Goal: Information Seeking & Learning: Understand process/instructions

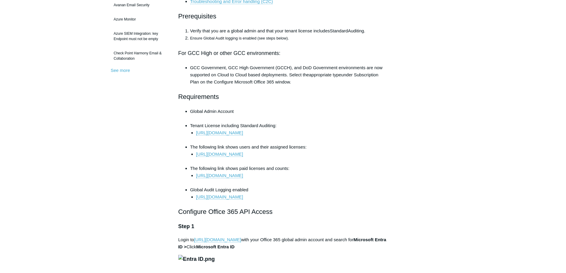
scroll to position [59, 0]
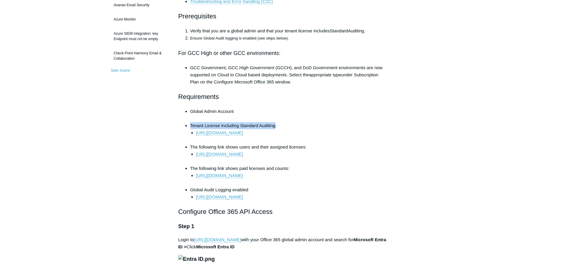
drag, startPoint x: 190, startPoint y: 125, endPoint x: 276, endPoint y: 125, distance: 85.3
click at [276, 125] on li "Tenant License including Standard Auditing: https://learn.microsoft.com/en-us/p…" at bounding box center [289, 132] width 198 height 21
click at [291, 94] on h2 "Requirements" at bounding box center [283, 97] width 210 height 10
drag, startPoint x: 279, startPoint y: 126, endPoint x: 281, endPoint y: 129, distance: 3.7
click at [281, 129] on li "Tenant License including Standard Auditing: https://learn.microsoft.com/en-us/p…" at bounding box center [289, 132] width 198 height 21
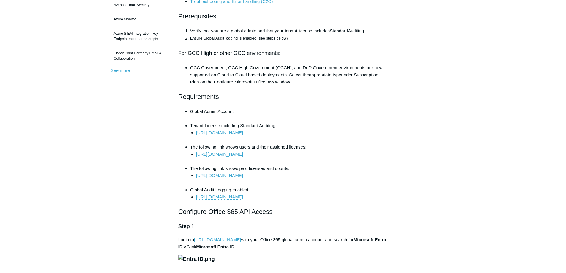
click at [359, 139] on li "https://learn.microsoft.com/en-us/purview/audit-solutions-overview" at bounding box center [292, 136] width 192 height 14
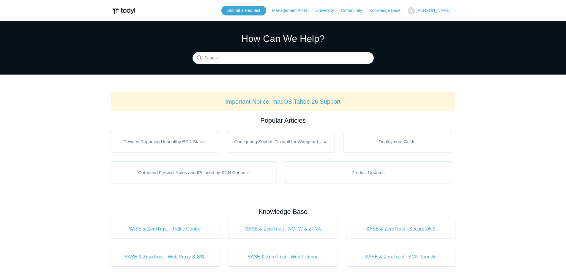
drag, startPoint x: 416, startPoint y: 67, endPoint x: 423, endPoint y: 72, distance: 8.2
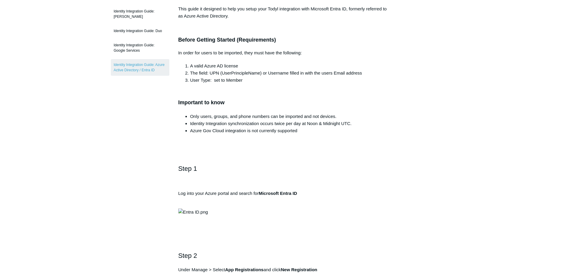
scroll to position [89, 0]
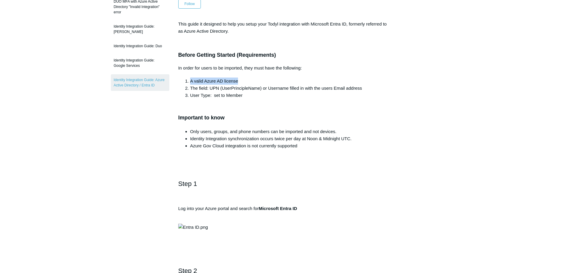
drag, startPoint x: 191, startPoint y: 79, endPoint x: 241, endPoint y: 84, distance: 50.6
click at [241, 84] on li "A valid Azure AD license" at bounding box center [289, 81] width 198 height 7
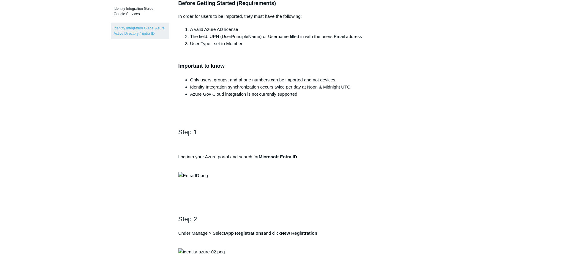
scroll to position [59, 0]
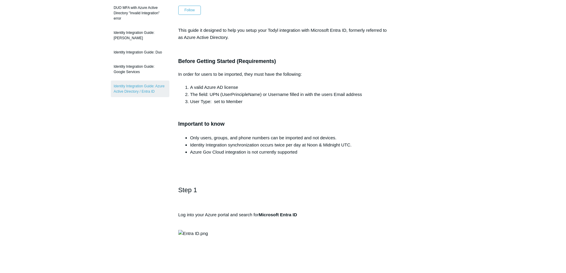
scroll to position [119, 0]
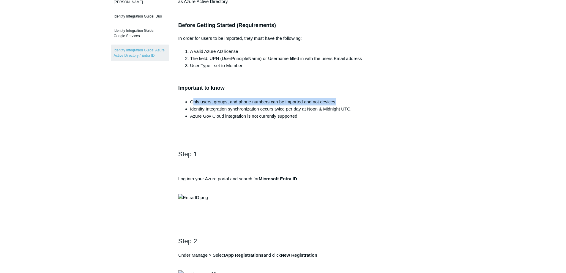
drag, startPoint x: 192, startPoint y: 103, endPoint x: 391, endPoint y: 121, distance: 199.4
click at [344, 103] on li "Only users, groups, and phone numbers can be imported and not devices." at bounding box center [289, 101] width 198 height 7
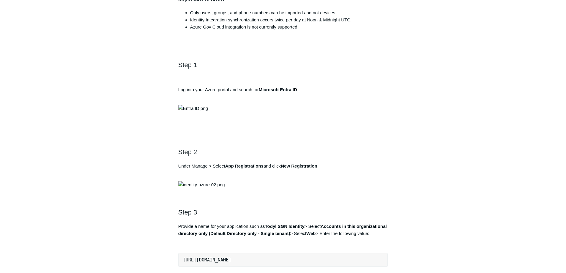
scroll to position [178, 0]
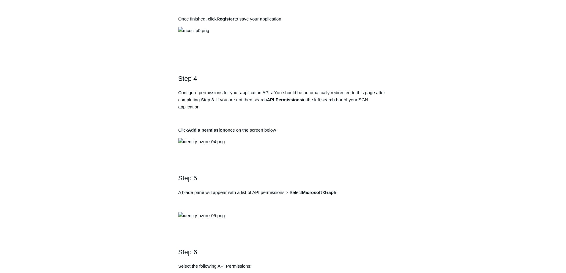
scroll to position [535, 0]
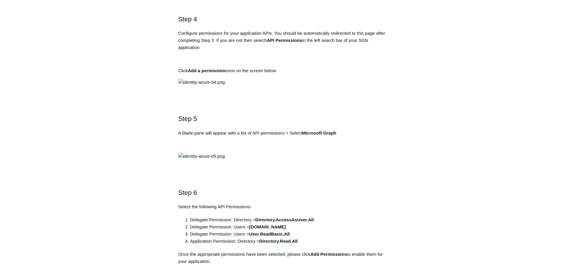
drag, startPoint x: 291, startPoint y: 137, endPoint x: 172, endPoint y: 135, distance: 118.9
copy pre "https://auth.todyl.com/v1/login/callback"
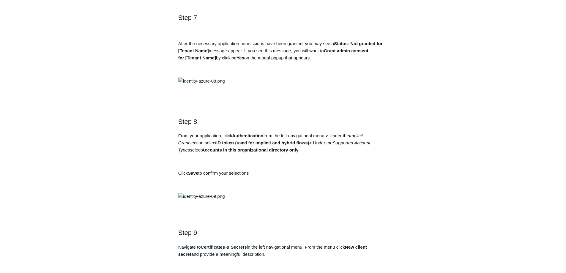
scroll to position [862, 0]
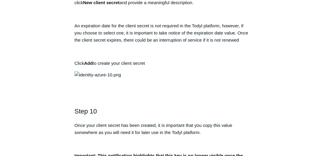
scroll to position [1136, 0]
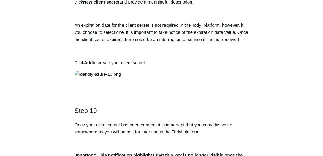
drag, startPoint x: 203, startPoint y: 78, endPoint x: 153, endPoint y: 79, distance: 49.9
copy strong "Directory.AccessAsUser.All"
drag, startPoint x: 169, startPoint y: 86, endPoint x: 148, endPoint y: 86, distance: 21.4
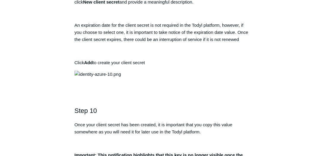
copy strong "User.Read"
drag, startPoint x: 193, startPoint y: 101, endPoint x: 157, endPoint y: 101, distance: 35.7
copy strong "Directory.Read.All"
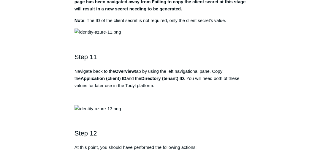
scroll to position [1305, 0]
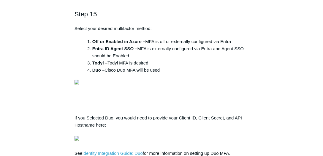
scroll to position [1832, 0]
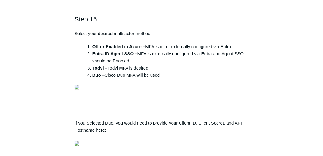
drag, startPoint x: 159, startPoint y: 34, endPoint x: 230, endPoint y: 34, distance: 70.8
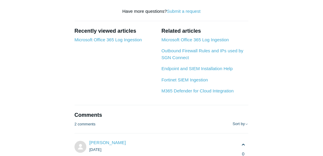
scroll to position [2121, 0]
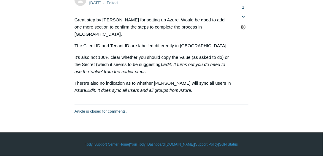
scroll to position [2512, 0]
drag, startPoint x: 26, startPoint y: 98, endPoint x: 54, endPoint y: 96, distance: 27.8
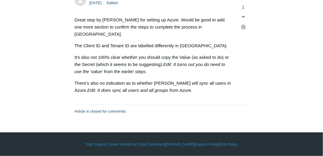
drag, startPoint x: 107, startPoint y: 57, endPoint x: 197, endPoint y: 68, distance: 90.5
drag, startPoint x: 95, startPoint y: 105, endPoint x: 91, endPoint y: 98, distance: 7.6
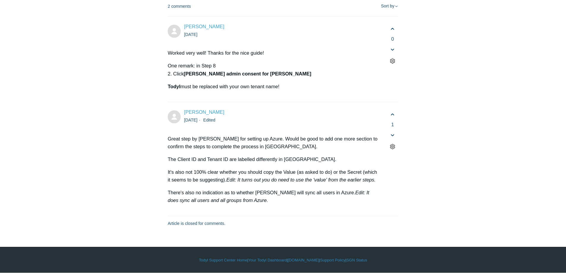
scroll to position [3222, 0]
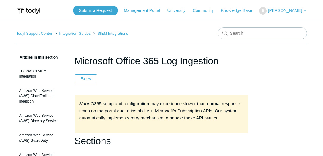
scroll to position [178, 0]
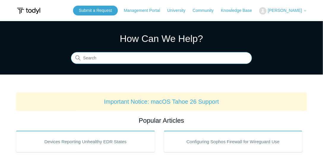
click at [163, 59] on input "Search" at bounding box center [161, 58] width 181 height 12
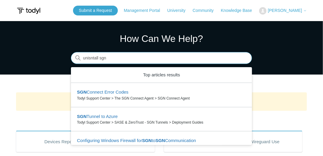
type input "unisntall sgn"
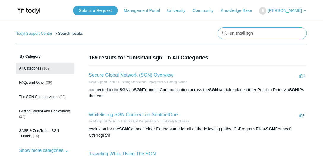
drag, startPoint x: 239, startPoint y: 32, endPoint x: 243, endPoint y: 31, distance: 4.5
click at [239, 32] on input "unisntall sgn" at bounding box center [262, 33] width 89 height 12
type input "uninstall sgn"
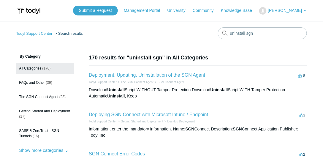
click at [159, 76] on link "Deployment, Updating, Uninstallation of the SGN Agent" at bounding box center [147, 75] width 117 height 5
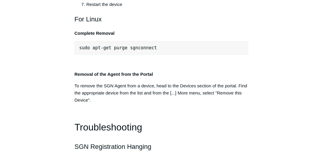
scroll to position [1383, 0]
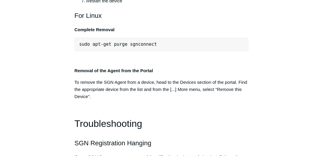
drag, startPoint x: 185, startPoint y: 70, endPoint x: 73, endPoint y: 76, distance: 111.6
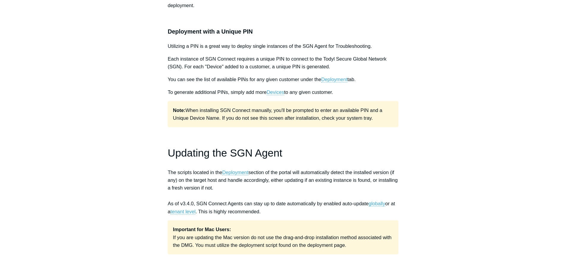
scroll to position [296, 0]
